Goal: Navigation & Orientation: Find specific page/section

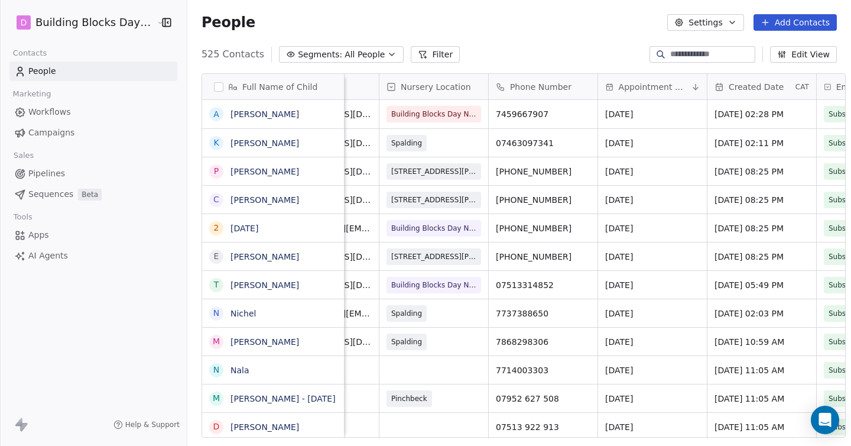
scroll to position [0, 756]
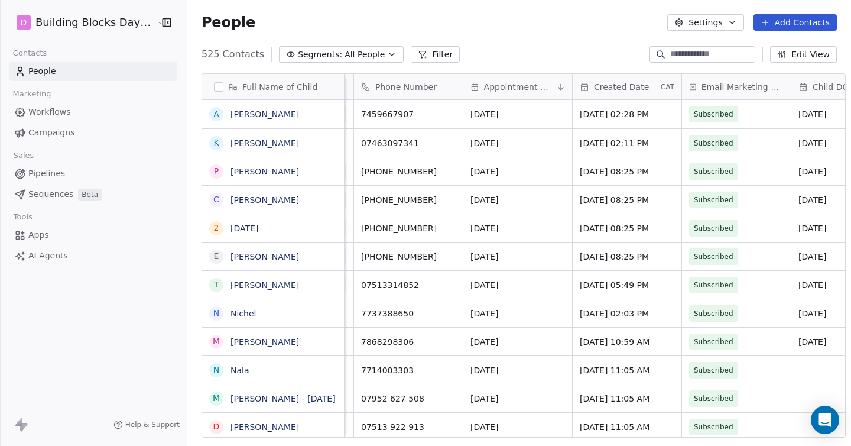
click at [492, 86] on span "Appointment Date" at bounding box center [519, 87] width 70 height 12
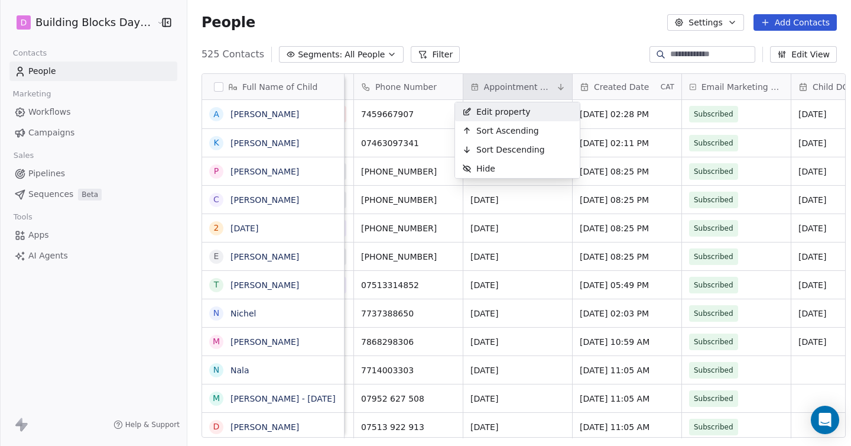
click at [551, 87] on html "D Building Blocks Day Nurseries Contacts People Marketing Workflows Campaigns S…" at bounding box center [425, 223] width 851 height 446
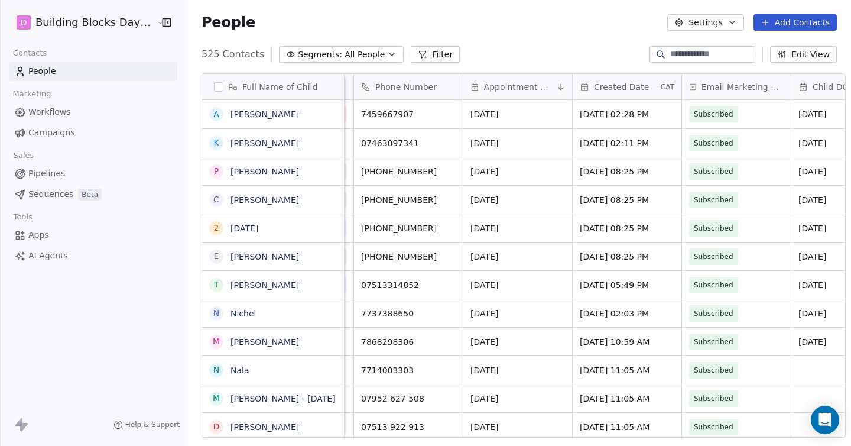
click at [556, 87] on icon at bounding box center [560, 86] width 9 height 9
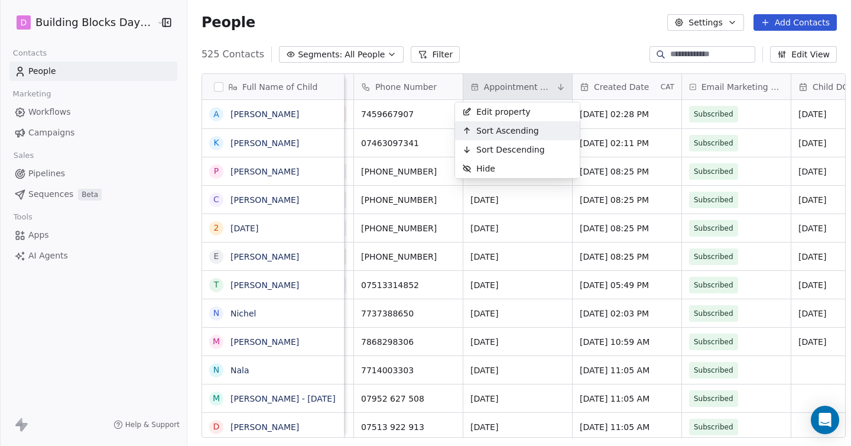
click at [522, 128] on span "Sort Ascending" at bounding box center [507, 131] width 63 height 12
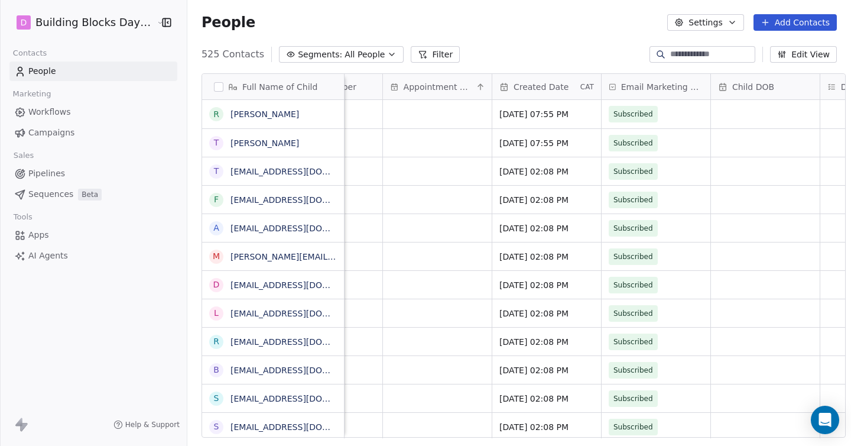
scroll to position [0, 852]
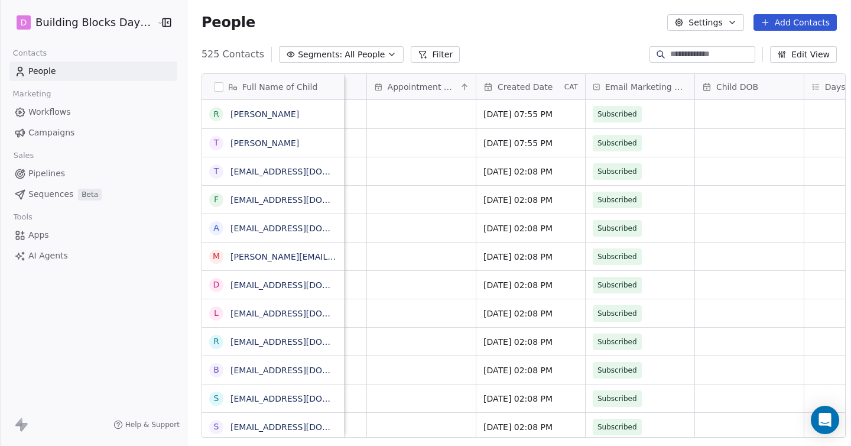
click at [464, 86] on icon at bounding box center [464, 86] width 0 height 5
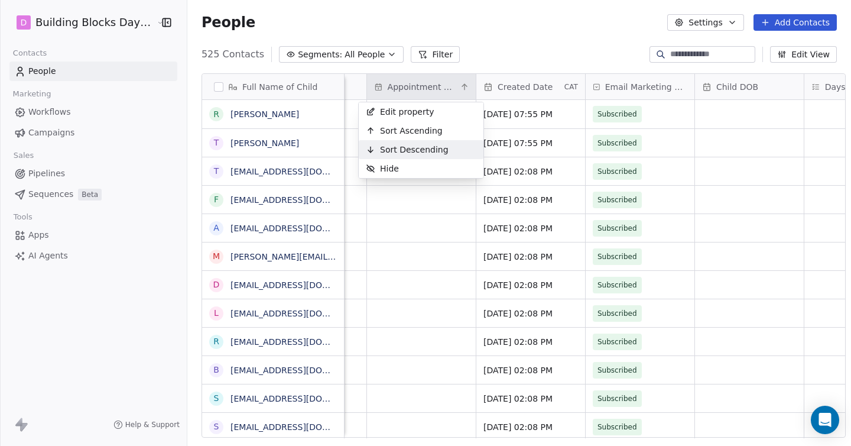
click at [425, 147] on span "Sort Descending" at bounding box center [414, 150] width 69 height 12
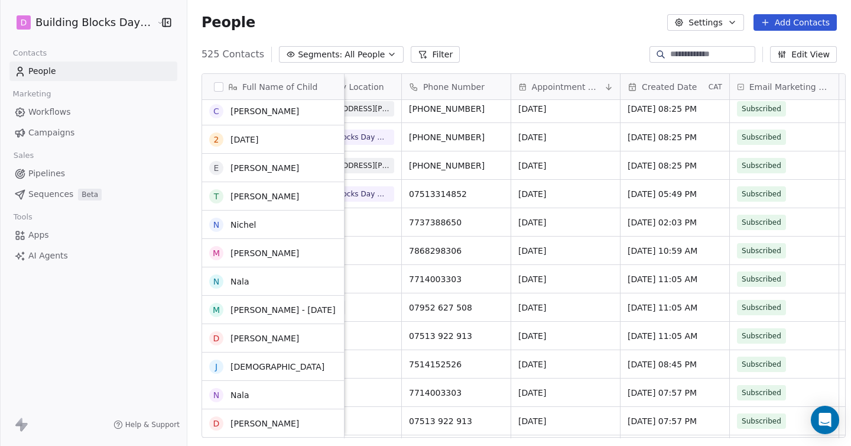
scroll to position [108, 0]
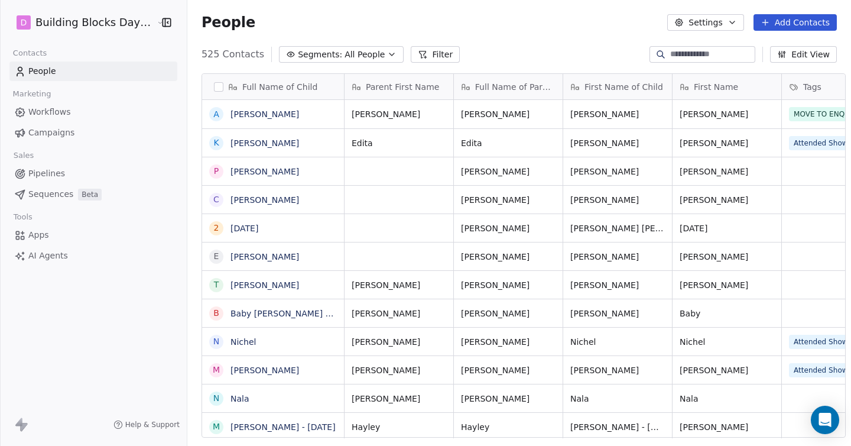
scroll to position [392, 672]
click at [682, 58] on input at bounding box center [711, 54] width 83 height 12
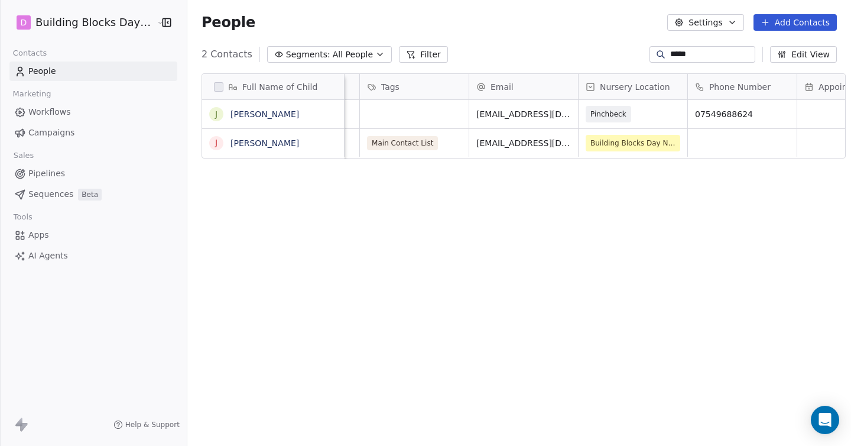
scroll to position [0, 432]
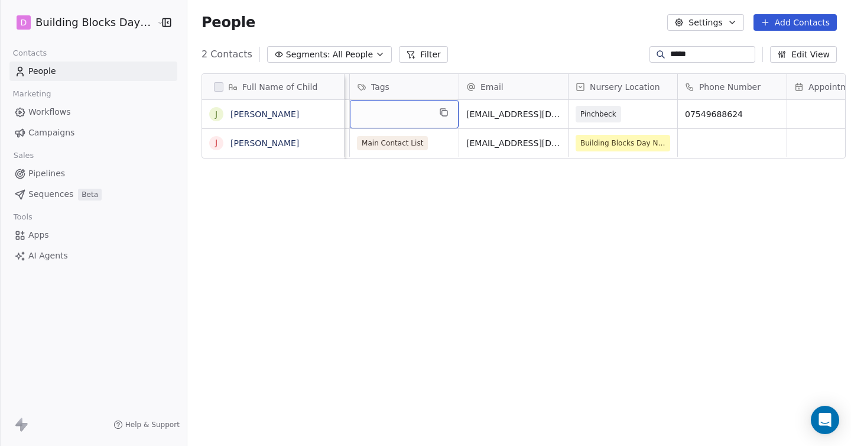
click at [392, 119] on div "grid" at bounding box center [404, 114] width 109 height 28
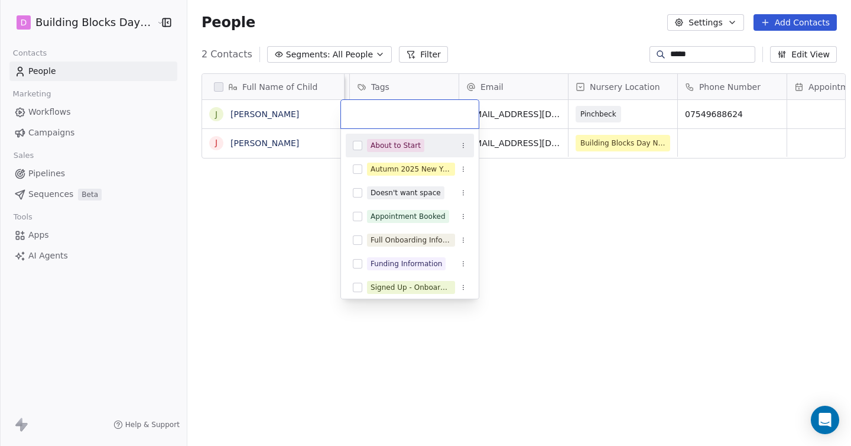
click at [630, 118] on html "D Building Blocks Day Nurseries Contacts People Marketing Workflows Campaigns S…" at bounding box center [425, 223] width 851 height 446
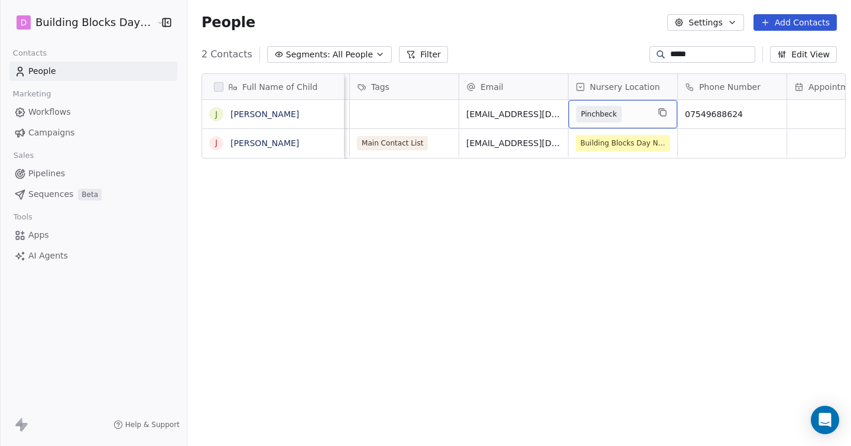
click at [610, 112] on span "Pinchbeck" at bounding box center [598, 114] width 45 height 17
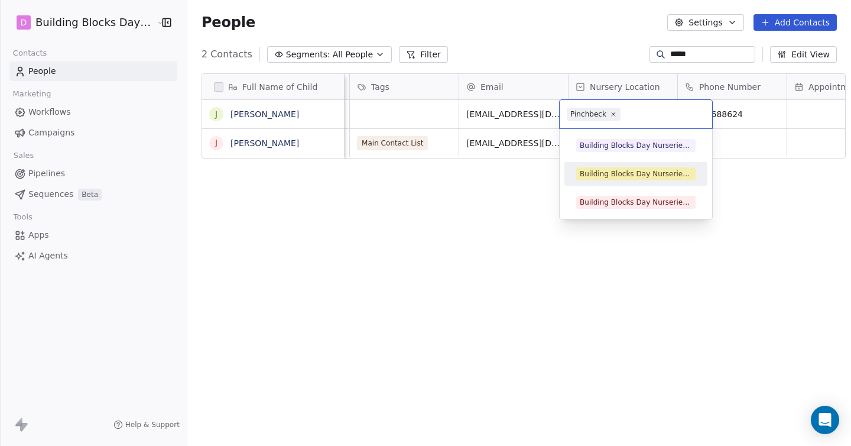
click at [604, 170] on div "Building Blocks Day Nurseries Pinchbeck" at bounding box center [636, 173] width 112 height 11
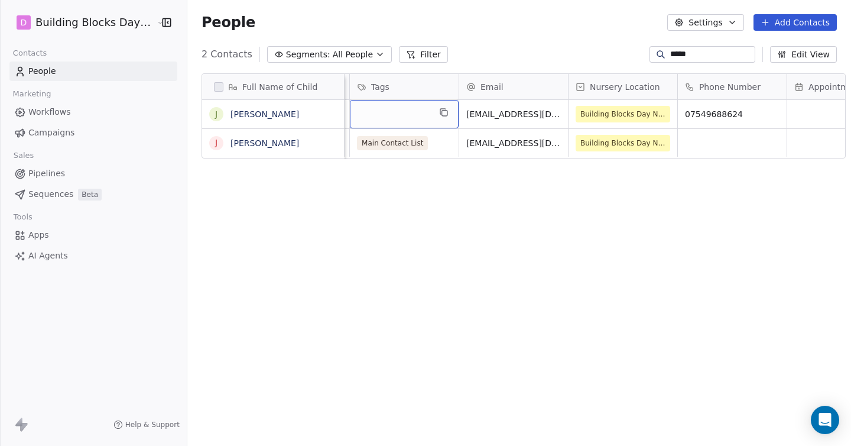
click at [390, 105] on div "grid" at bounding box center [404, 114] width 109 height 28
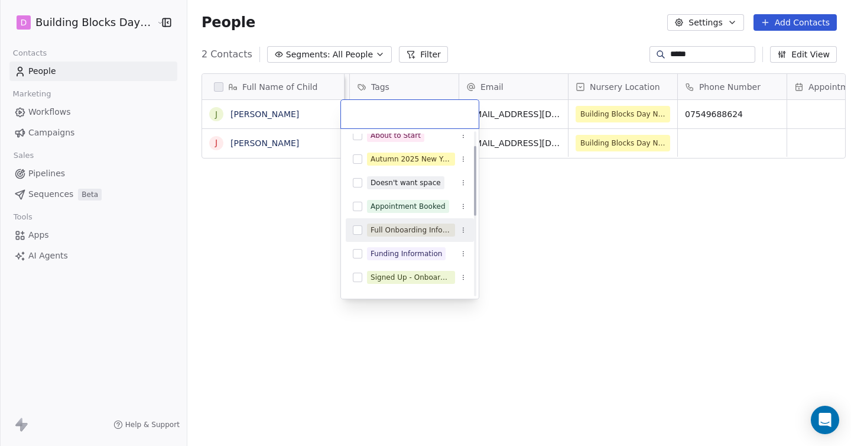
scroll to position [0, 0]
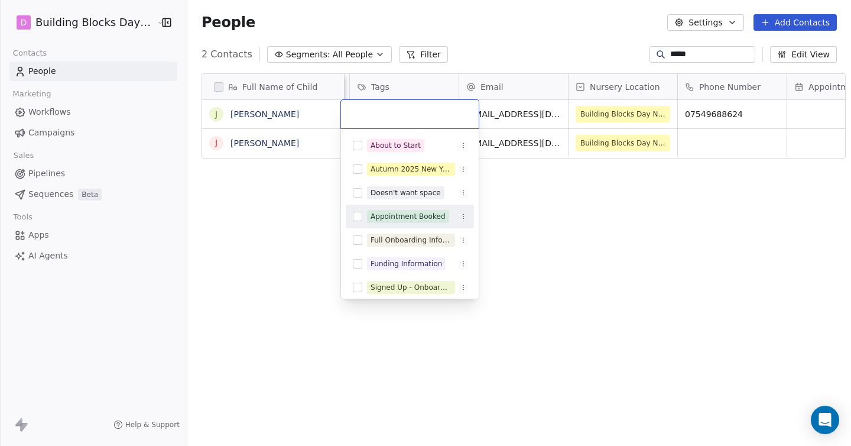
click at [359, 217] on button "Suggestions" at bounding box center [357, 216] width 9 height 9
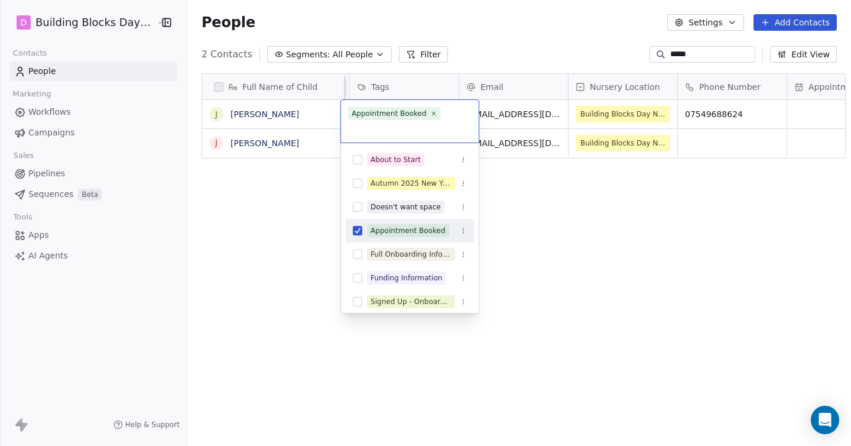
click at [556, 255] on html "D Building Blocks Day Nurseries Contacts People Marketing Workflows Campaigns S…" at bounding box center [425, 223] width 851 height 446
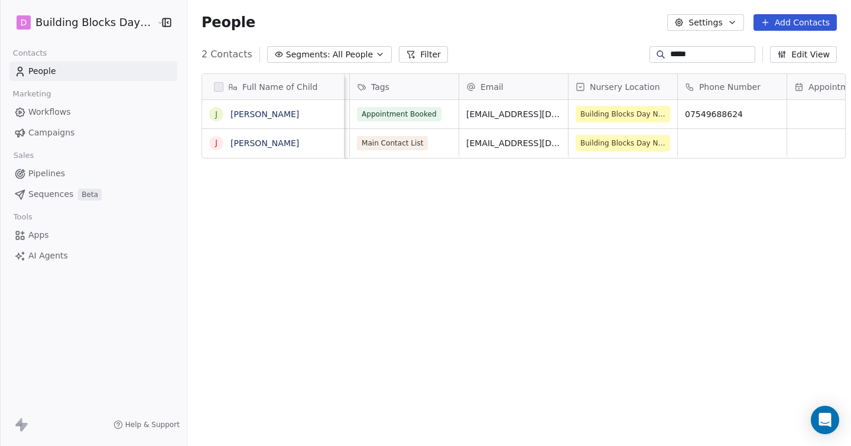
click at [692, 51] on input "*****" at bounding box center [711, 54] width 83 height 12
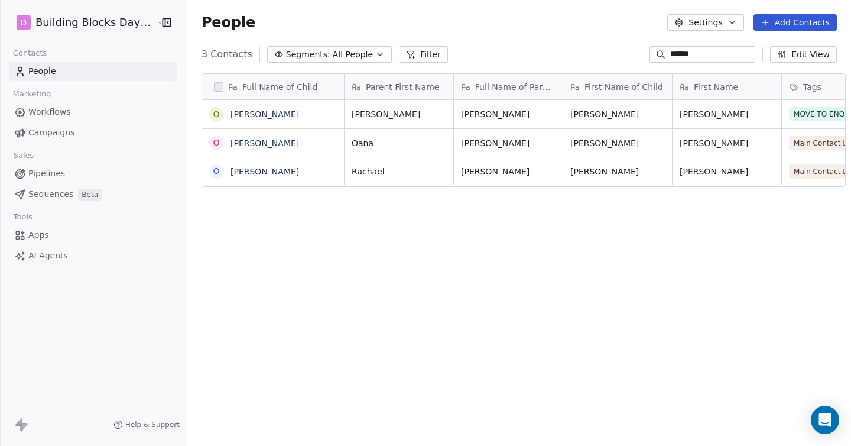
scroll to position [392, 672]
click at [94, 74] on link "People" at bounding box center [93, 70] width 168 height 19
click at [698, 61] on div "******" at bounding box center [702, 54] width 106 height 17
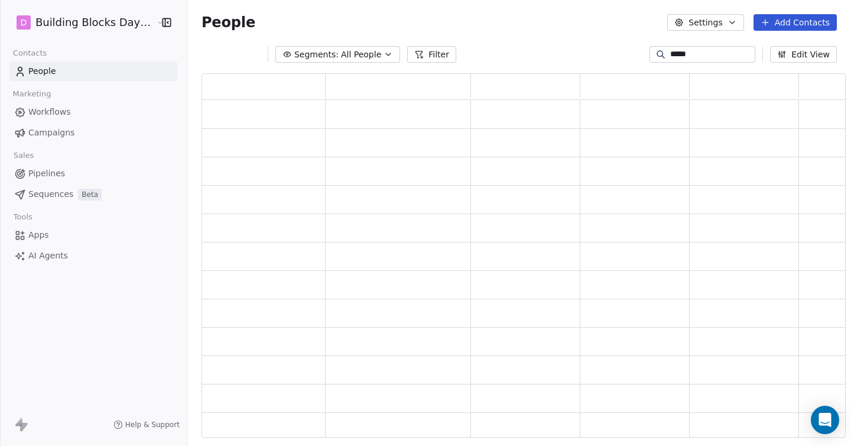
scroll to position [363, 644]
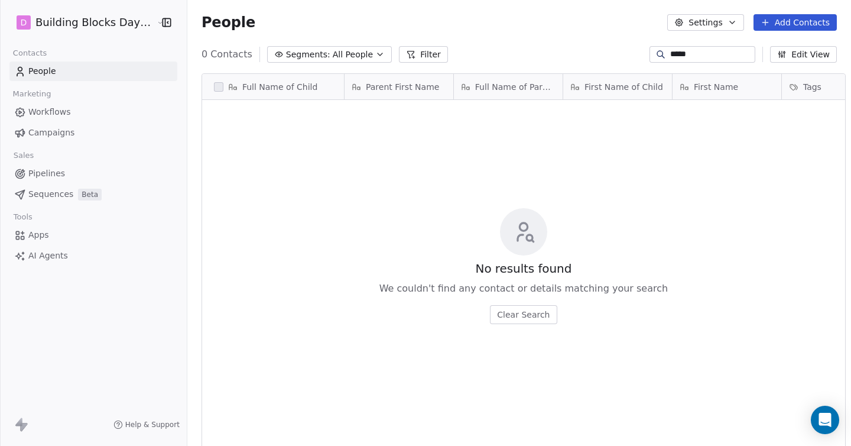
type input "*****"
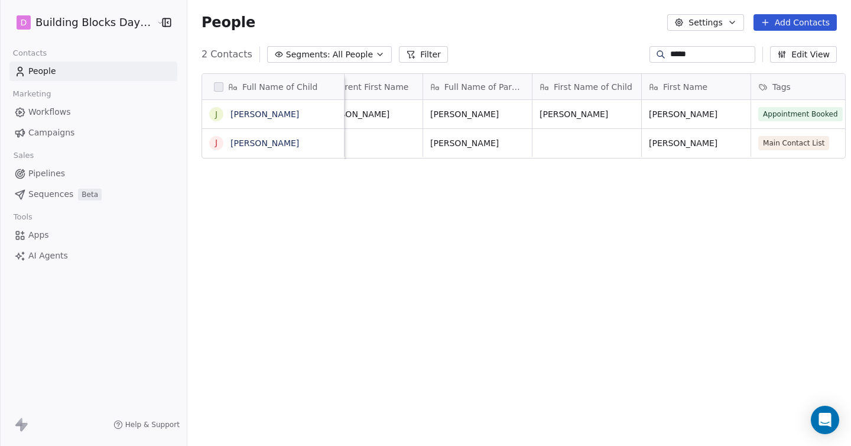
scroll to position [0, 37]
click at [230, 116] on link "Jesse" at bounding box center [264, 113] width 69 height 9
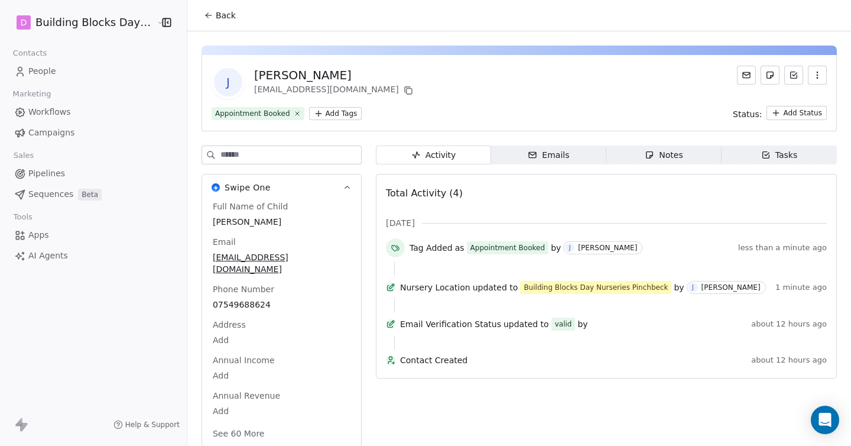
click at [59, 115] on span "Workflows" at bounding box center [49, 112] width 43 height 12
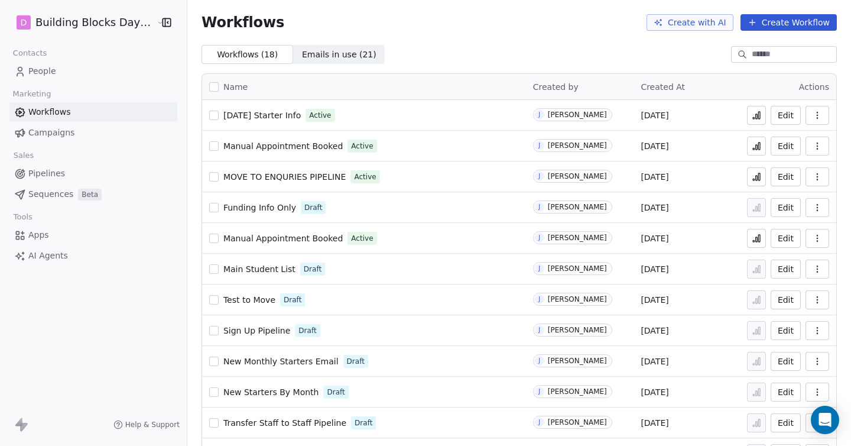
scroll to position [7, 0]
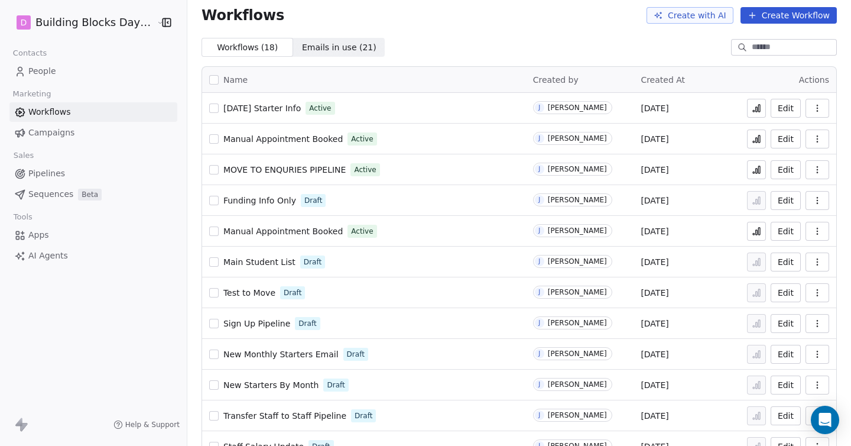
click at [783, 141] on button "Edit" at bounding box center [786, 138] width 30 height 19
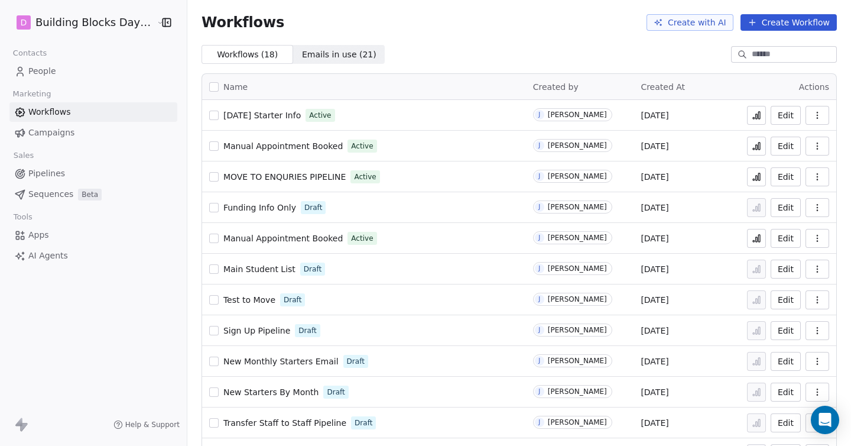
click at [292, 145] on span "Manual Appointment Booked" at bounding box center [282, 145] width 119 height 9
click at [789, 145] on button "Edit" at bounding box center [786, 145] width 30 height 19
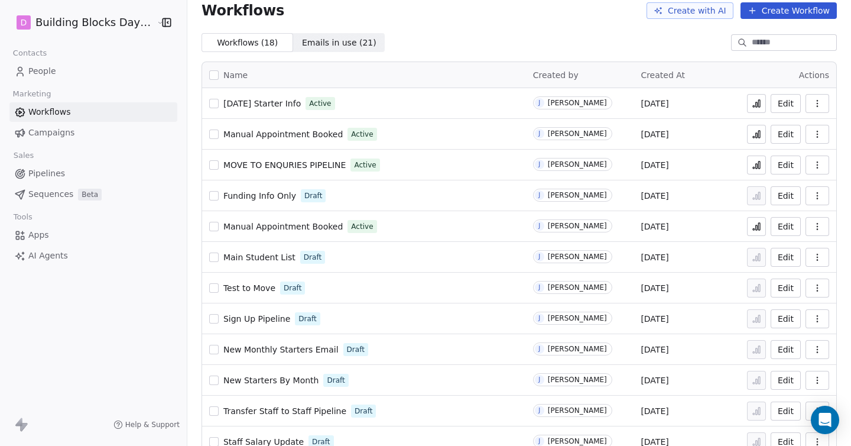
click at [297, 224] on span "Manual Appointment Booked" at bounding box center [282, 226] width 119 height 9
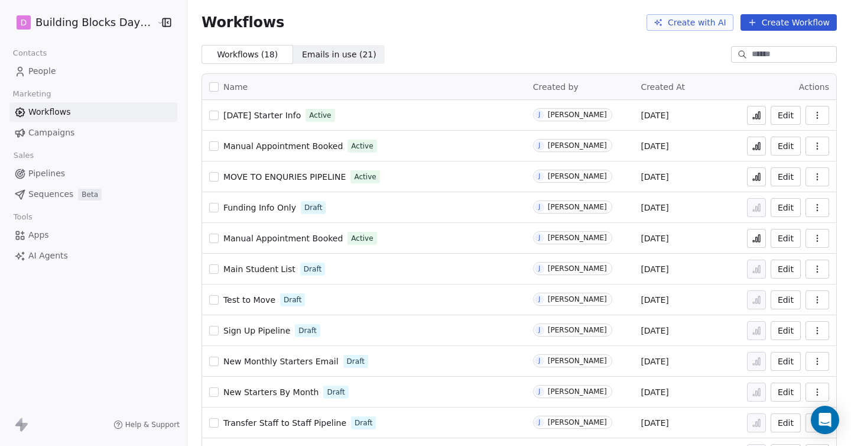
click at [50, 178] on span "Pipelines" at bounding box center [46, 173] width 37 height 12
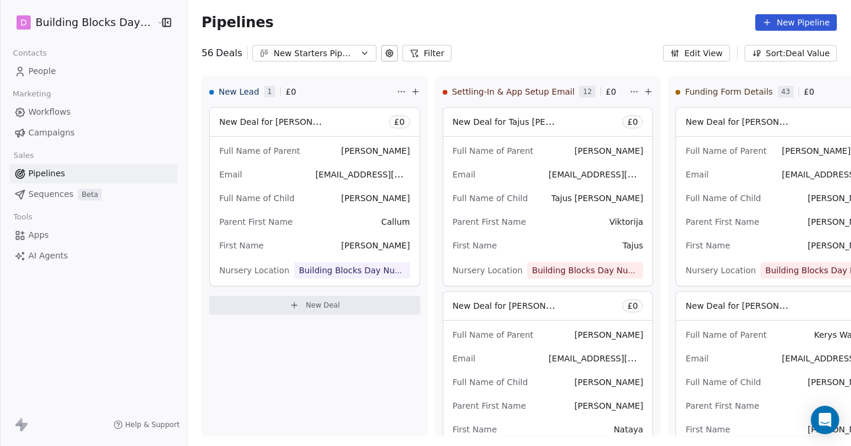
click at [280, 50] on div "New Starters Pipeline" at bounding box center [315, 53] width 82 height 12
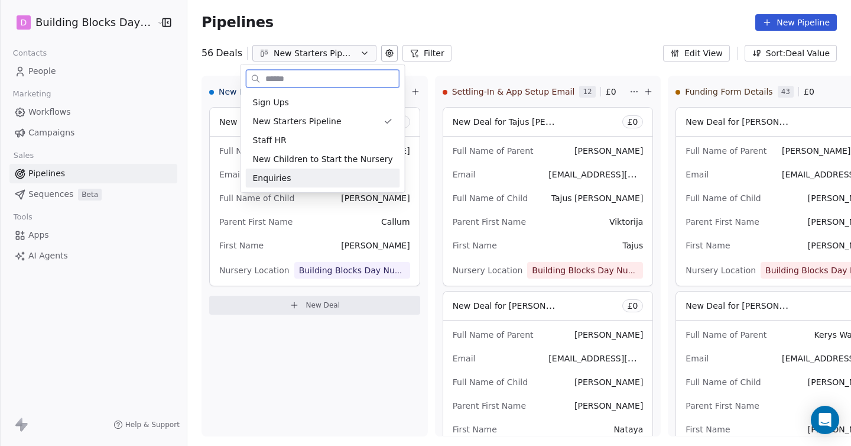
click at [290, 175] on div "Enquiries" at bounding box center [323, 178] width 140 height 12
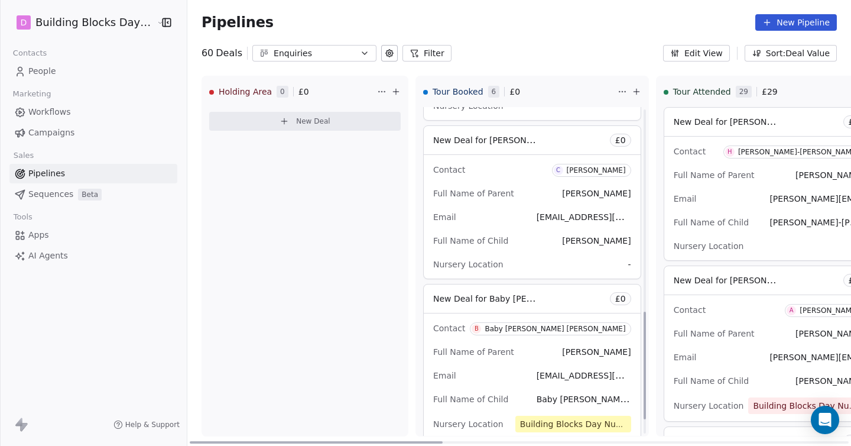
scroll to position [661, 0]
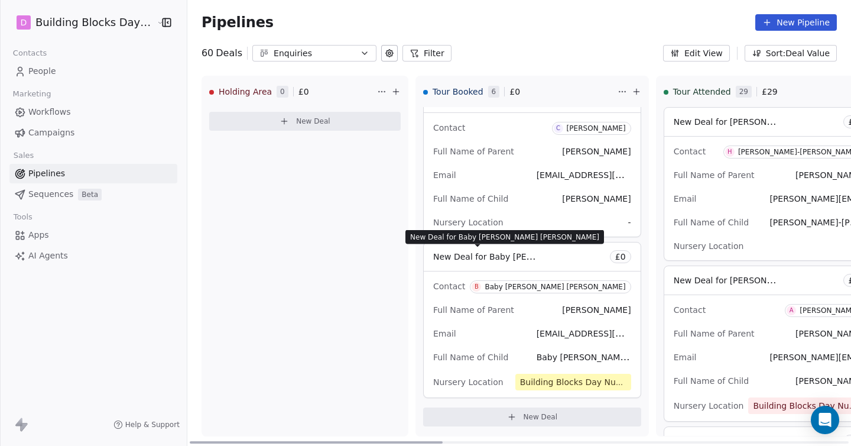
click at [488, 255] on span "New Deal for Baby Hammond Hammond" at bounding box center [543, 256] width 220 height 11
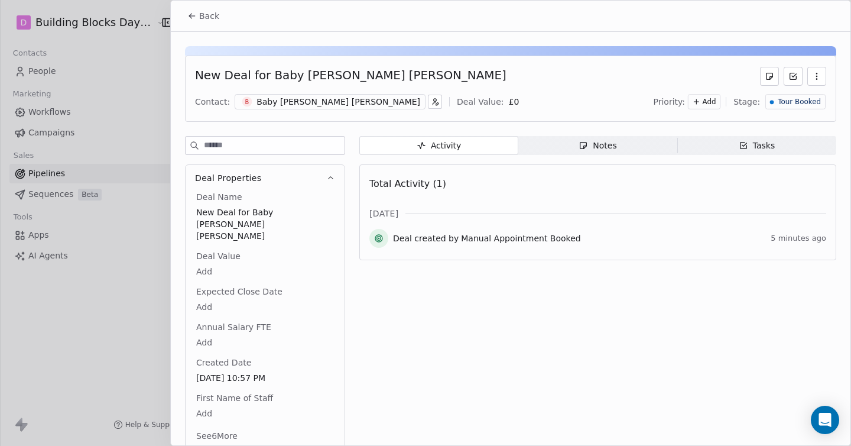
click at [197, 14] on button "Back" at bounding box center [203, 15] width 46 height 21
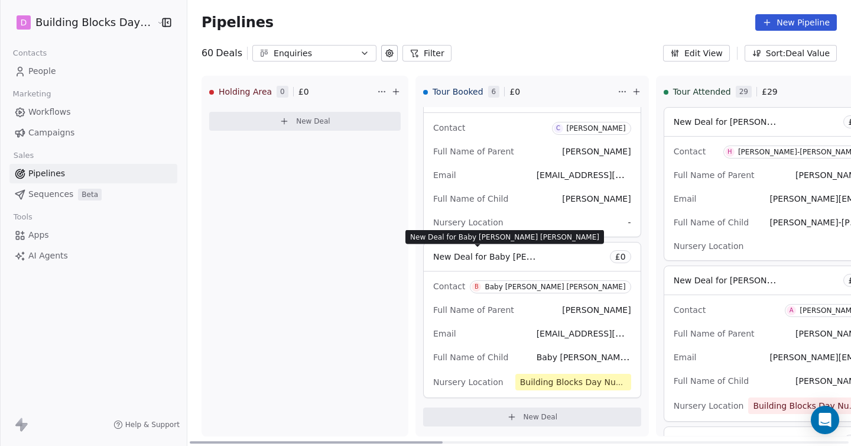
click at [457, 253] on span "New Deal for Baby Hammond Hammond" at bounding box center [543, 256] width 220 height 11
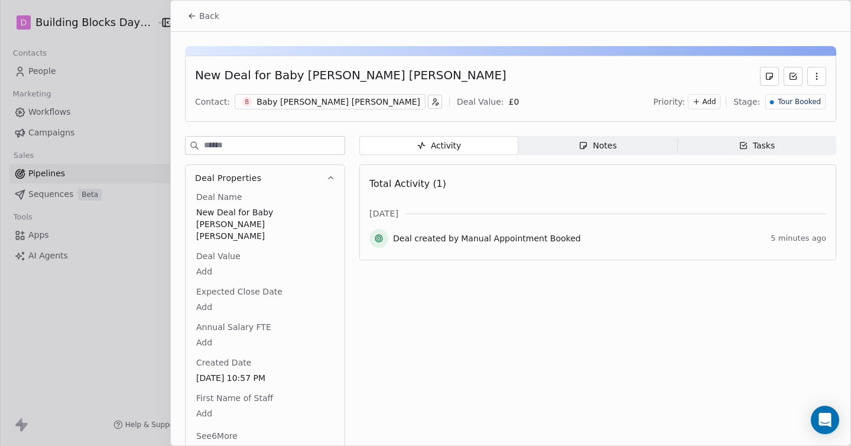
click at [197, 9] on button "Back" at bounding box center [203, 15] width 46 height 21
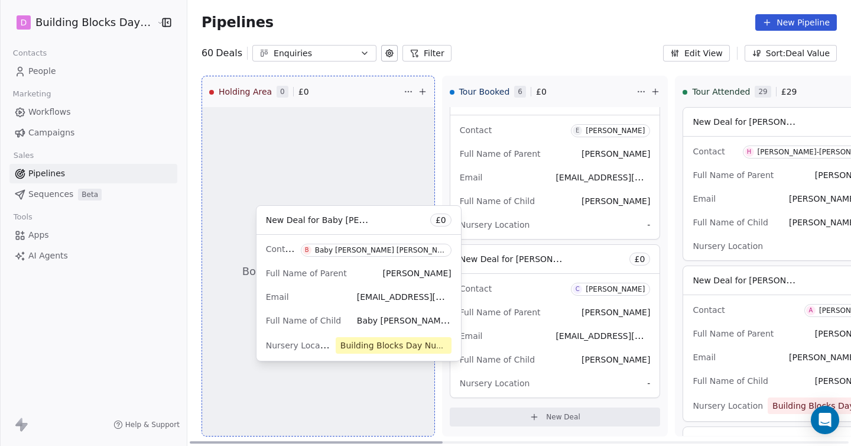
scroll to position [500, 0]
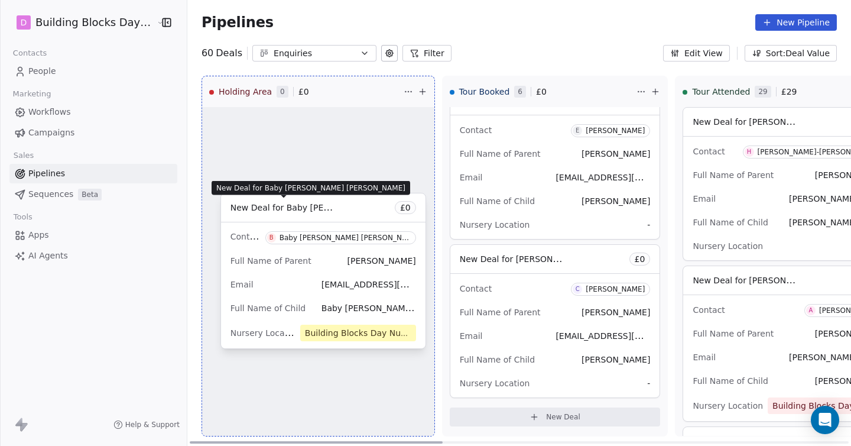
drag, startPoint x: 485, startPoint y: 255, endPoint x: 291, endPoint y: 207, distance: 199.8
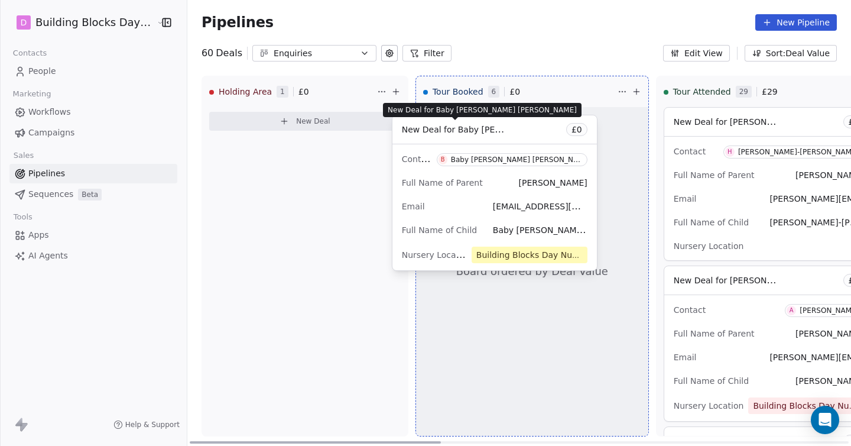
drag, startPoint x: 252, startPoint y: 120, endPoint x: 444, endPoint y: 128, distance: 191.6
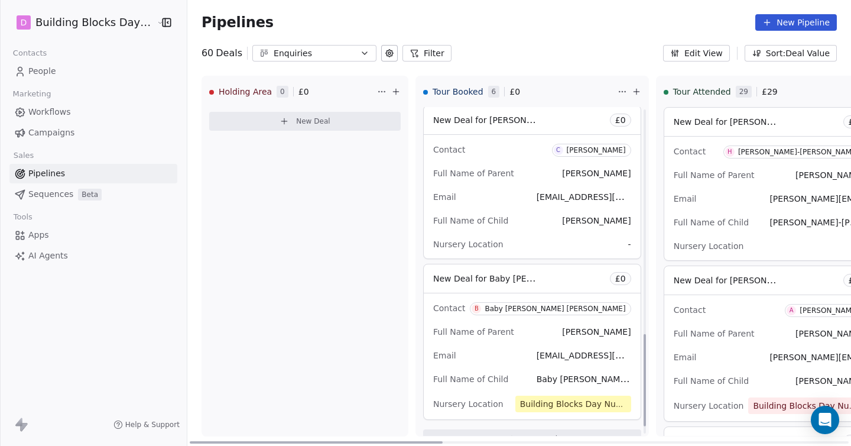
scroll to position [794, 0]
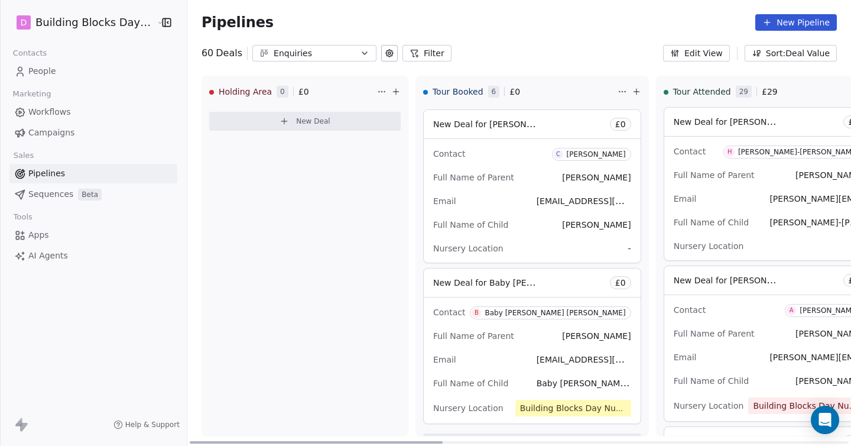
click at [461, 279] on span "New Deal for Baby Hammond Hammond" at bounding box center [543, 282] width 220 height 11
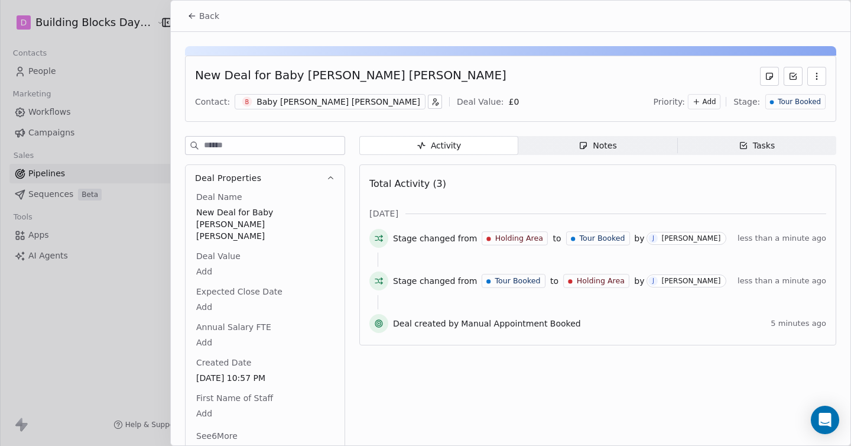
click at [200, 17] on span "Back" at bounding box center [209, 16] width 20 height 12
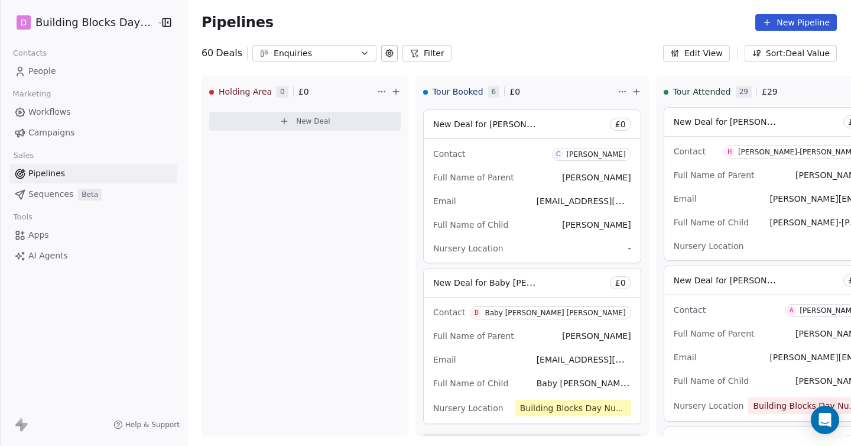
click at [50, 117] on span "Workflows" at bounding box center [49, 112] width 43 height 12
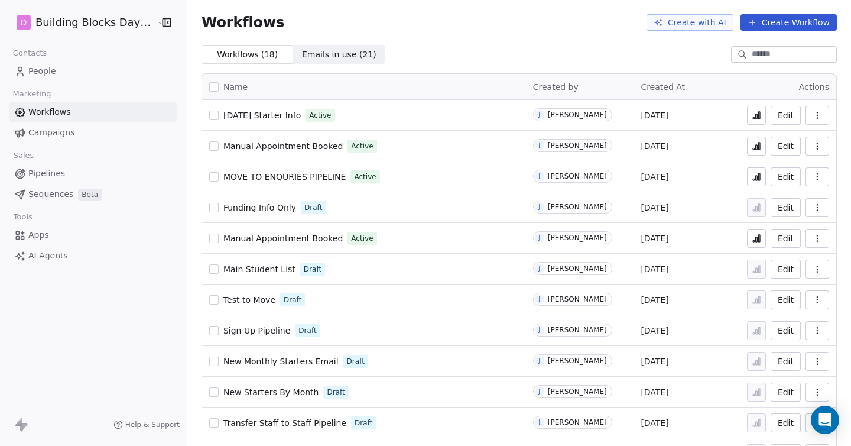
click at [265, 238] on span "Manual Appointment Booked" at bounding box center [282, 237] width 119 height 9
click at [755, 242] on icon at bounding box center [756, 237] width 9 height 9
click at [61, 72] on link "People" at bounding box center [93, 70] width 168 height 19
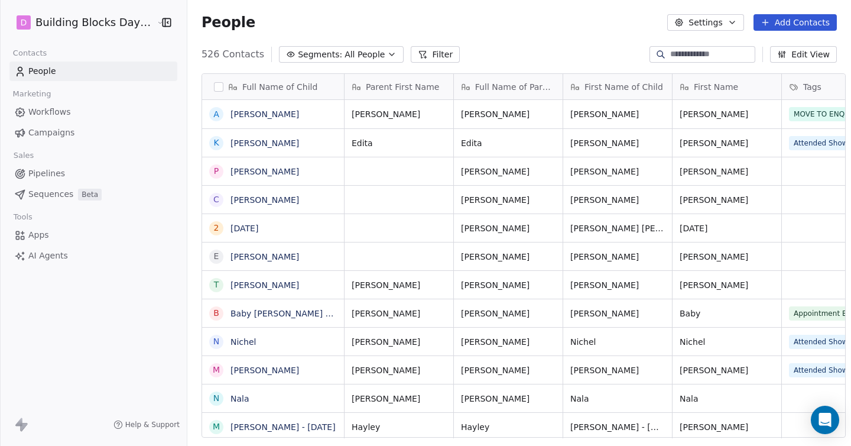
scroll to position [392, 672]
